Goal: Task Accomplishment & Management: Use online tool/utility

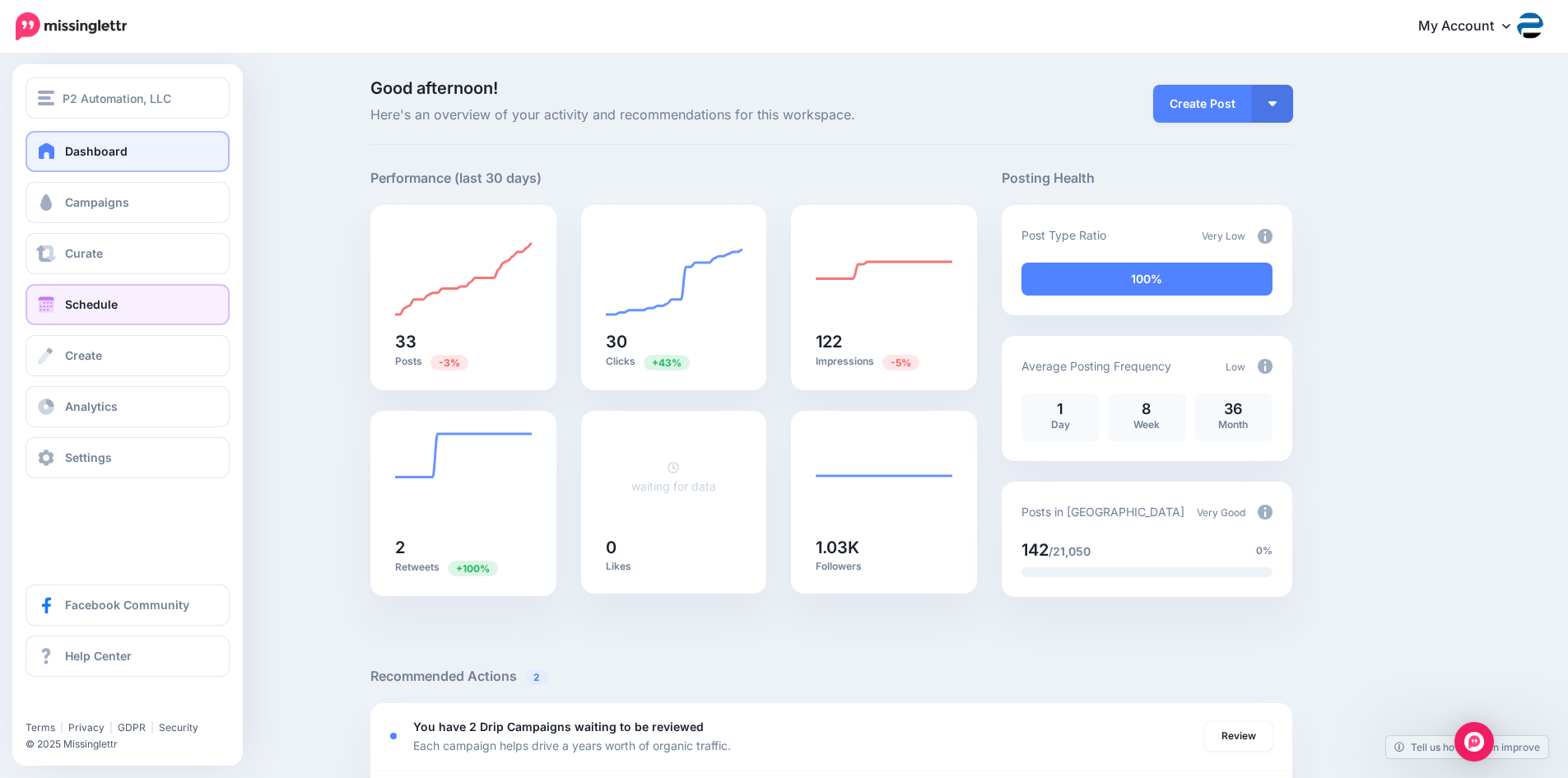
click at [91, 299] on span "Schedule" at bounding box center [91, 304] width 53 height 14
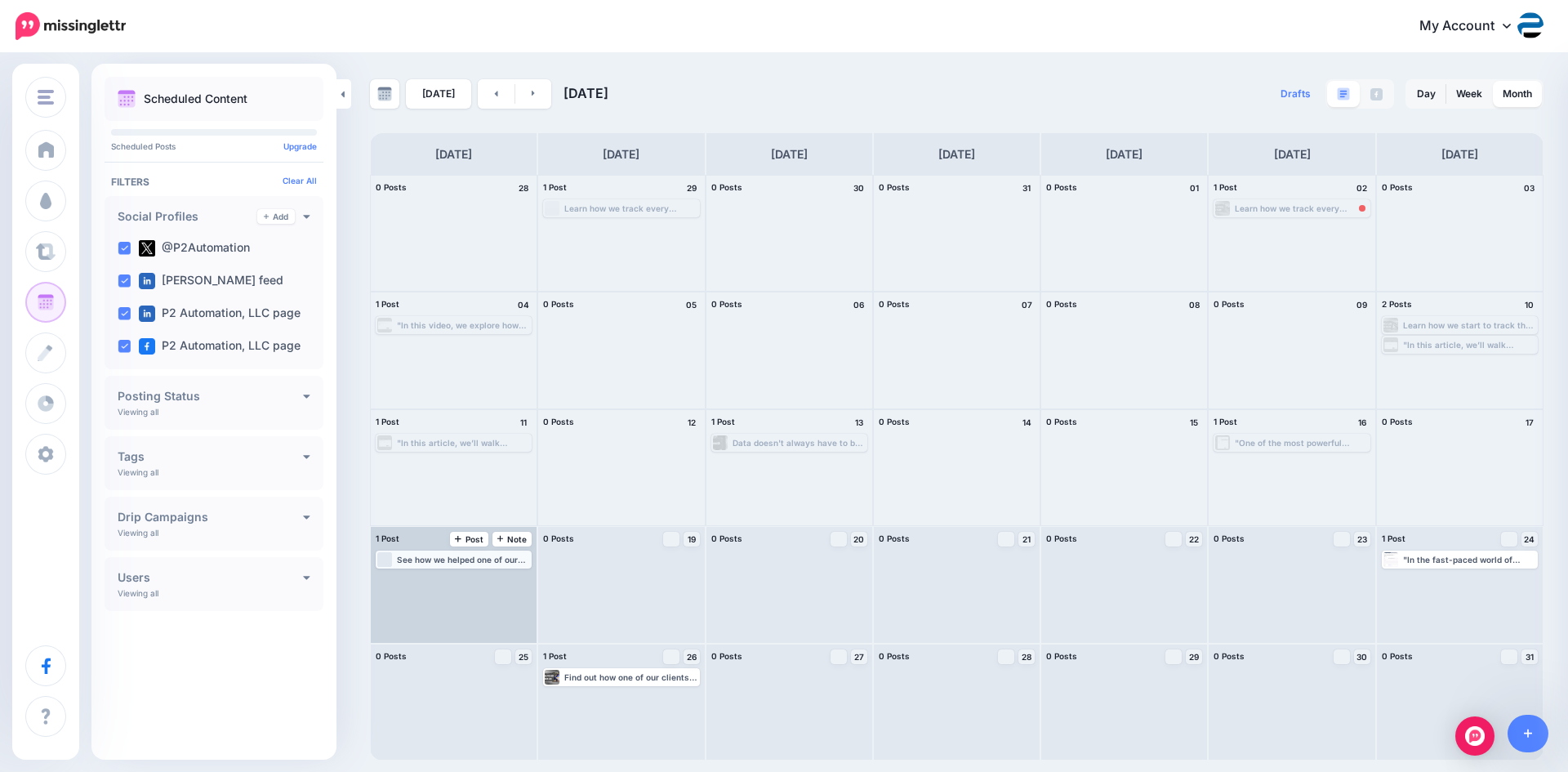
click at [478, 559] on div "See how we helped one of our clients in the Metals Industry get their Team invo…" at bounding box center [463, 559] width 133 height 10
click at [498, 579] on img at bounding box center [494, 579] width 9 height 9
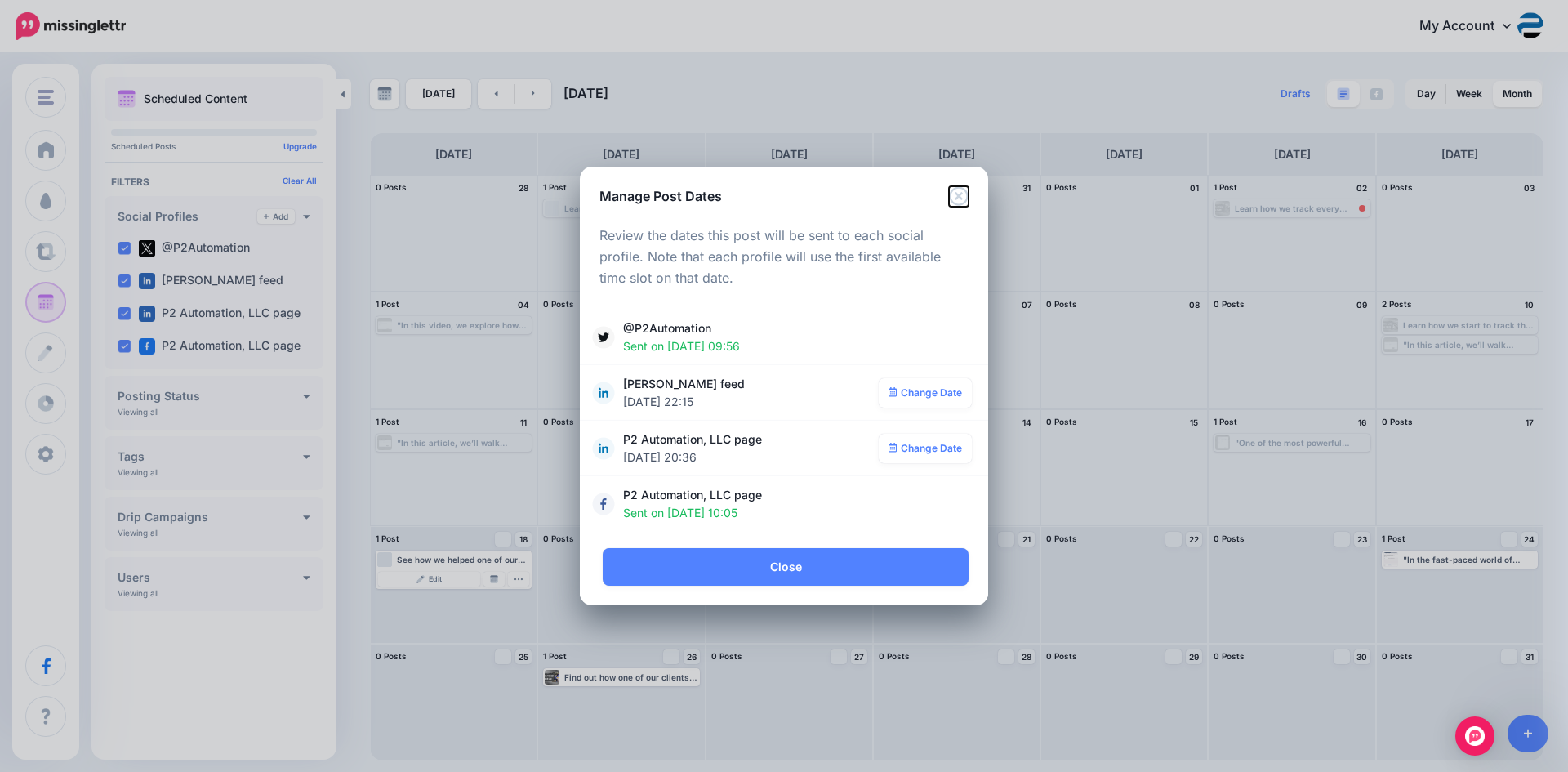
click at [956, 196] on icon "Close" at bounding box center [959, 195] width 19 height 19
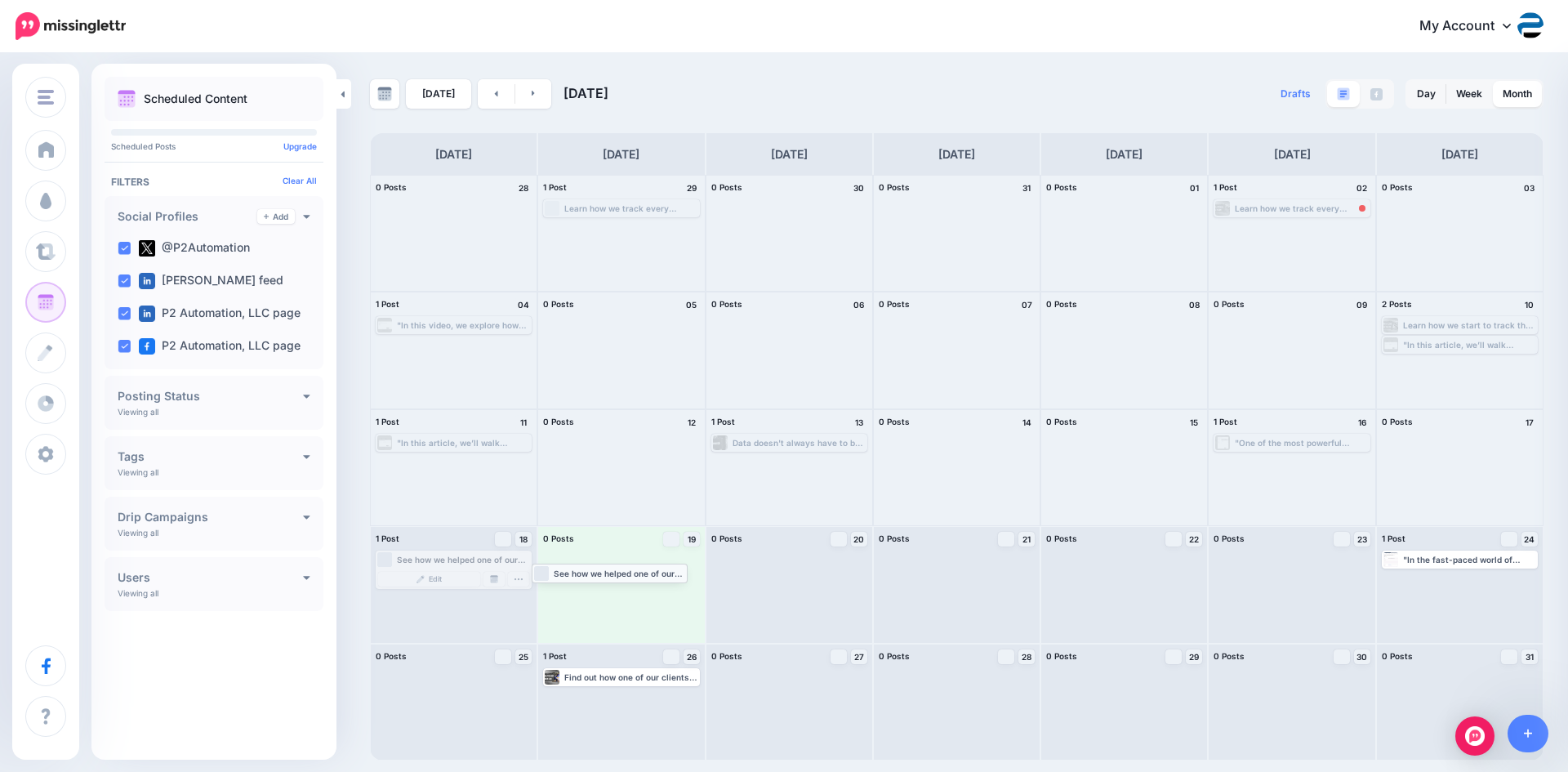
drag, startPoint x: 451, startPoint y: 563, endPoint x: 608, endPoint y: 577, distance: 157.6
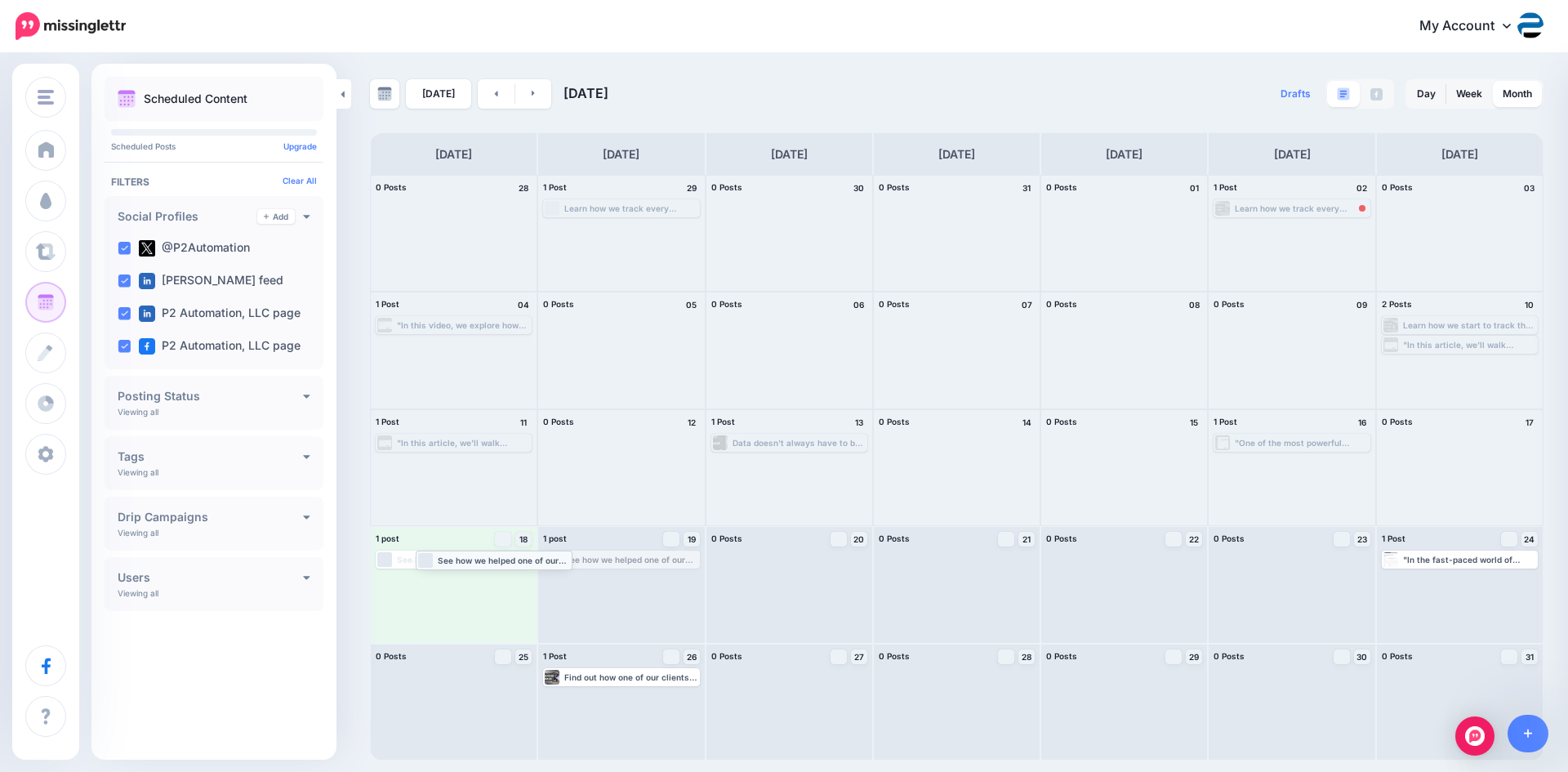
drag, startPoint x: 619, startPoint y: 562, endPoint x: 490, endPoint y: 562, distance: 129.0
click at [496, 562] on div "See how we helped one of our clients in the Metals Industry get their Team invo…" at bounding box center [463, 559] width 133 height 10
click at [498, 581] on img at bounding box center [494, 579] width 9 height 9
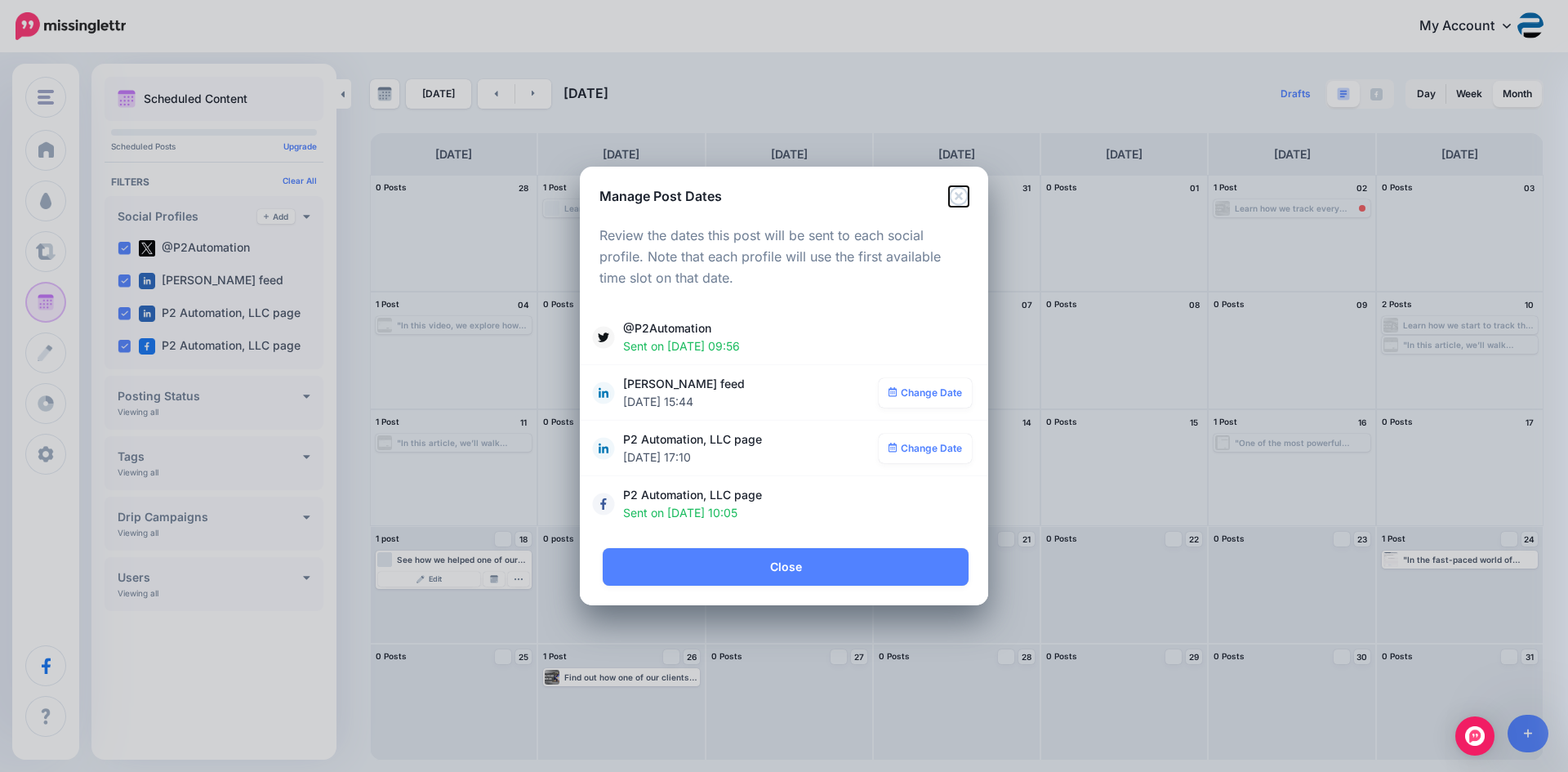
click at [956, 192] on icon "Close" at bounding box center [959, 195] width 19 height 19
